Goal: Find specific page/section: Find specific page/section

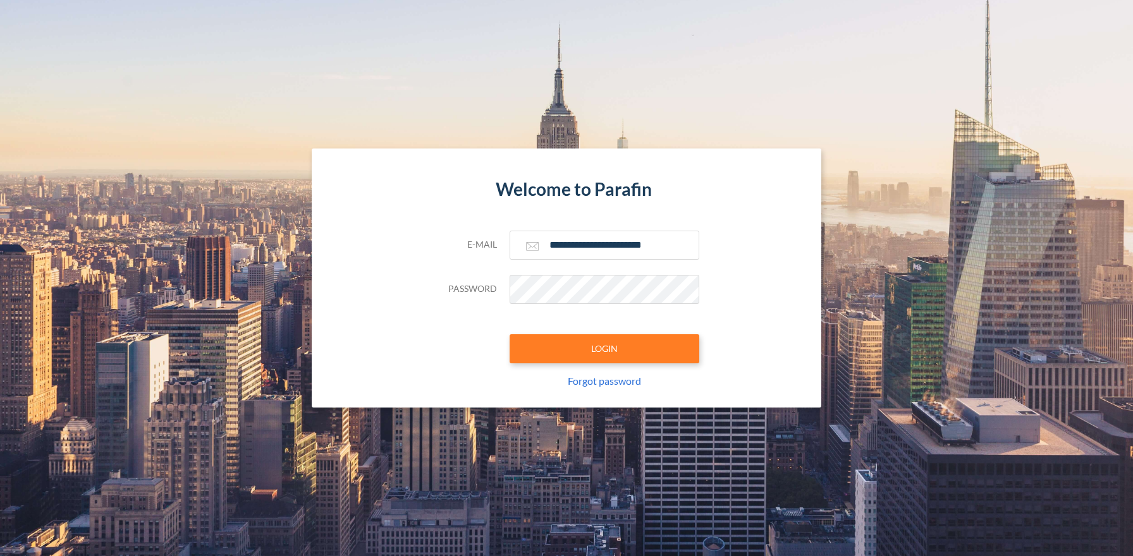
type input "**********"
click at [604, 348] on button "LOGIN" at bounding box center [605, 348] width 190 height 29
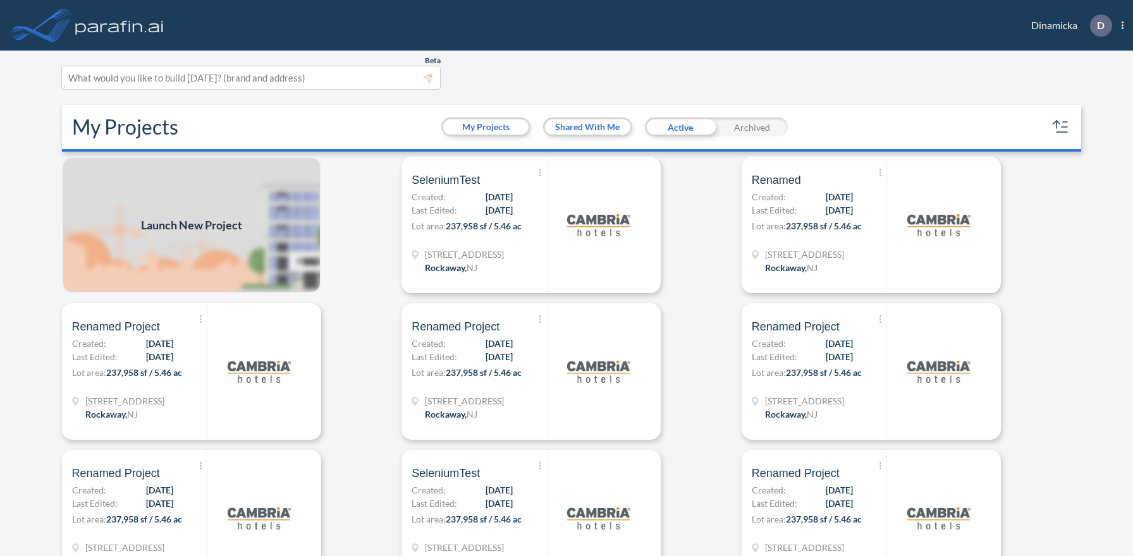
scroll to position [3, 0]
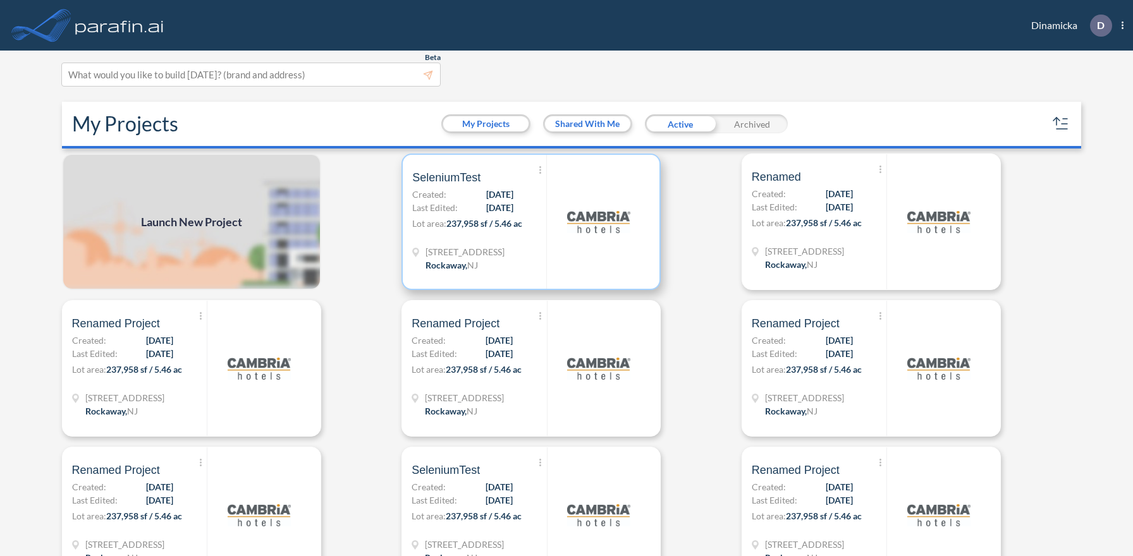
click at [531, 221] on p "Lot area: 237,958 sf / 5.46 ac" at bounding box center [479, 226] width 134 height 18
